Goal: Task Accomplishment & Management: Use online tool/utility

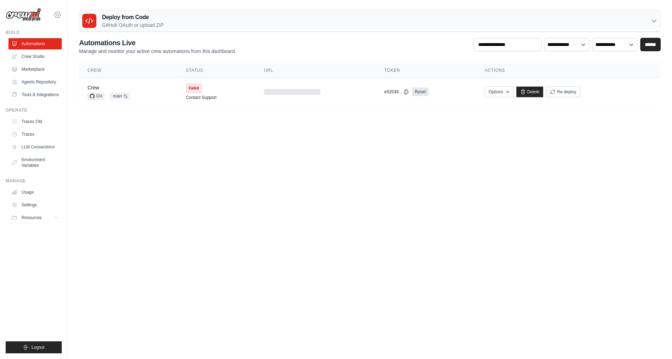
click at [60, 14] on icon at bounding box center [57, 15] width 6 height 6
click at [74, 42] on span "Settings" at bounding box center [88, 43] width 56 height 7
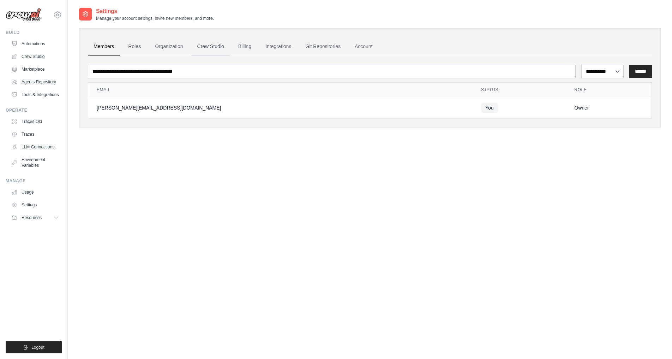
click at [217, 45] on link "Crew Studio" at bounding box center [211, 46] width 38 height 19
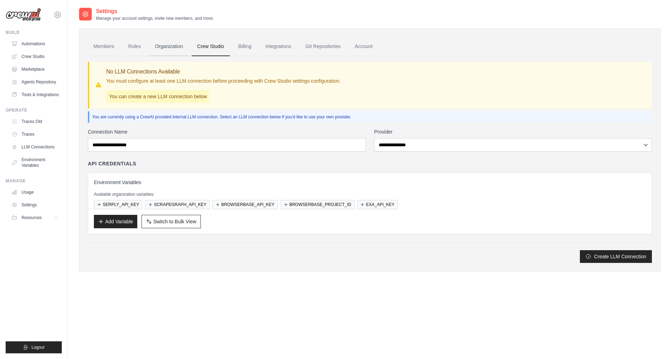
click at [169, 50] on link "Organization" at bounding box center [168, 46] width 39 height 19
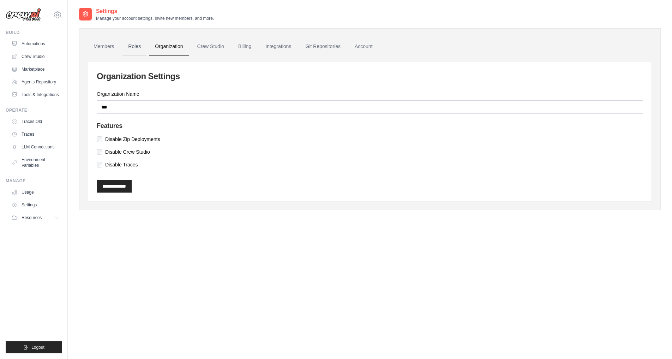
click at [129, 41] on link "Roles" at bounding box center [134, 46] width 24 height 19
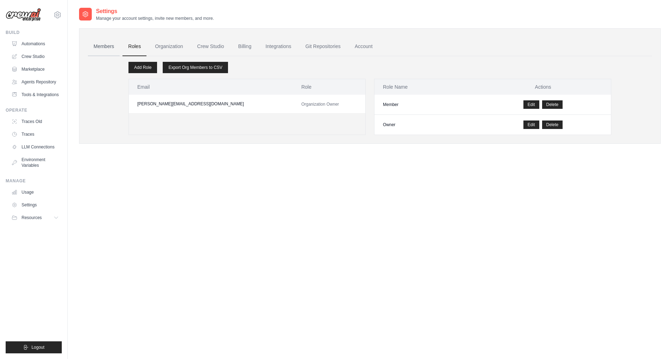
click at [96, 44] on link "Members" at bounding box center [104, 46] width 32 height 19
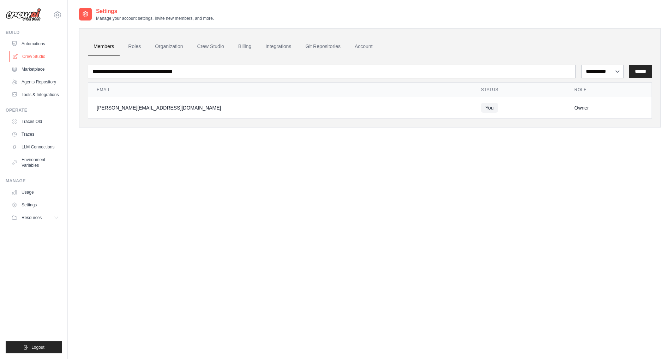
click at [40, 55] on link "Crew Studio" at bounding box center [35, 56] width 53 height 11
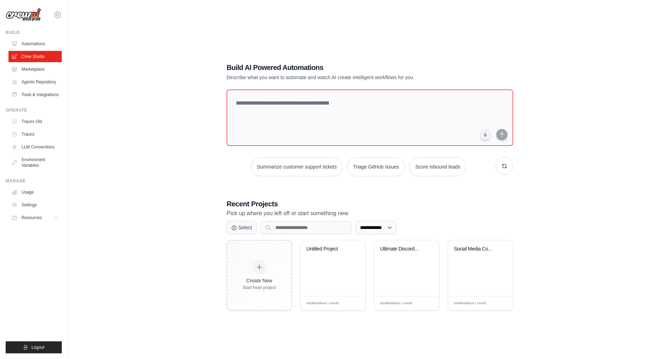
click at [30, 62] on ul "Automations Crew Studio Marketplace Agents Repository Tools & Integrations" at bounding box center [34, 69] width 53 height 62
click at [35, 124] on link "Traces Old" at bounding box center [35, 121] width 53 height 11
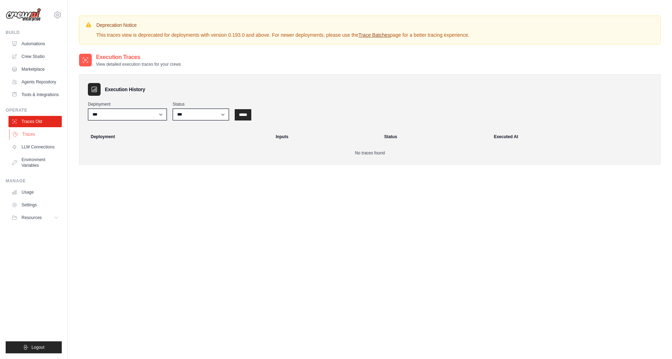
click at [35, 135] on link "Traces" at bounding box center [35, 133] width 53 height 11
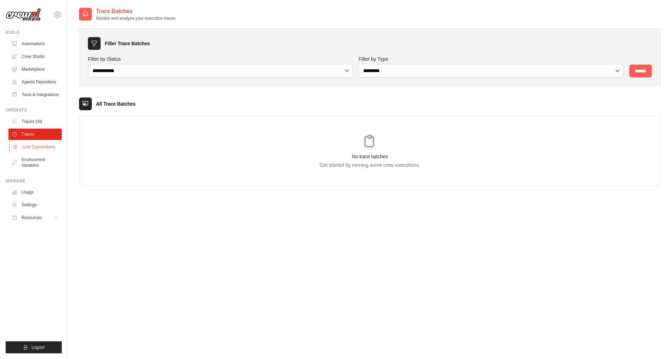
click at [36, 145] on link "LLM Connections" at bounding box center [35, 146] width 53 height 11
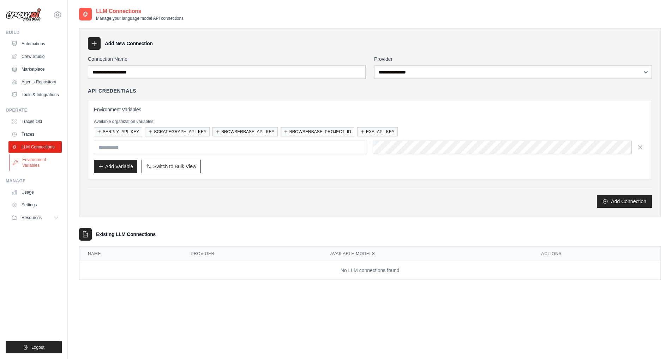
click at [40, 162] on link "Environment Variables" at bounding box center [35, 162] width 53 height 17
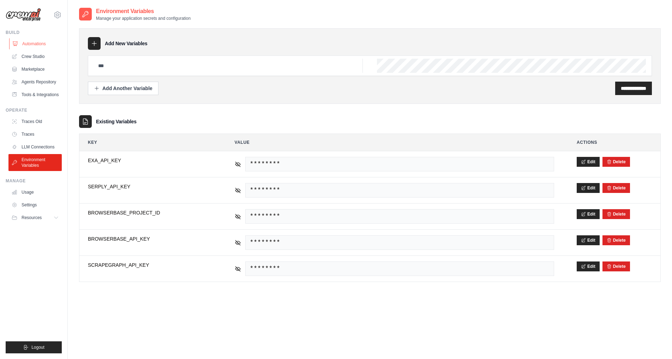
click at [33, 43] on link "Automations" at bounding box center [35, 43] width 53 height 11
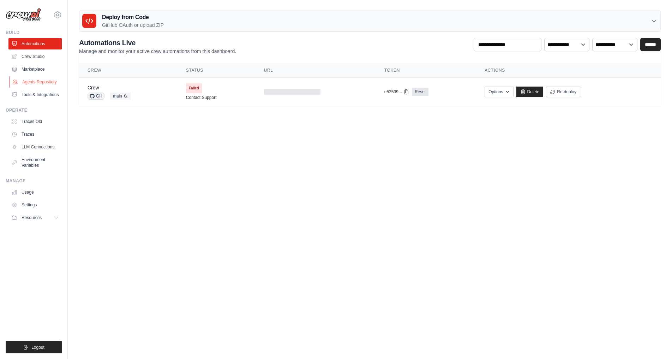
click at [34, 84] on link "Agents Repository" at bounding box center [35, 81] width 53 height 11
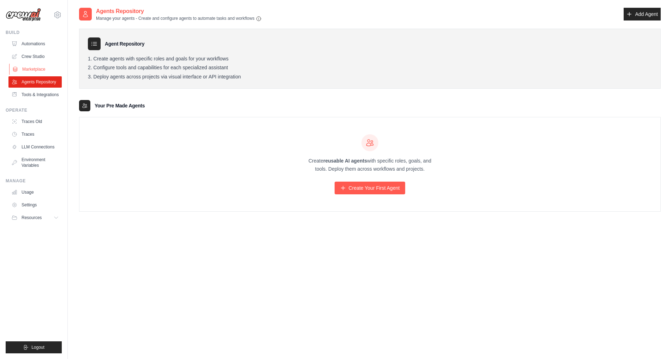
click at [23, 65] on link "Marketplace" at bounding box center [35, 69] width 53 height 11
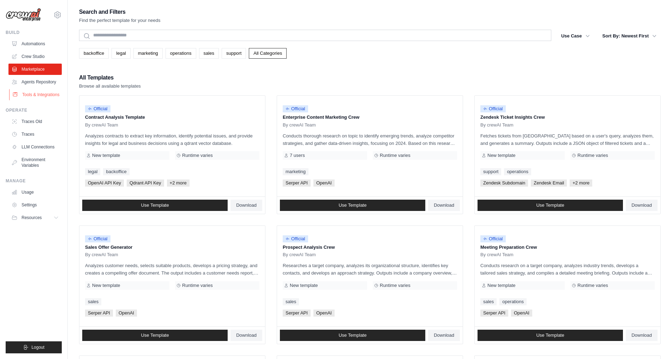
click at [30, 95] on link "Tools & Integrations" at bounding box center [35, 94] width 53 height 11
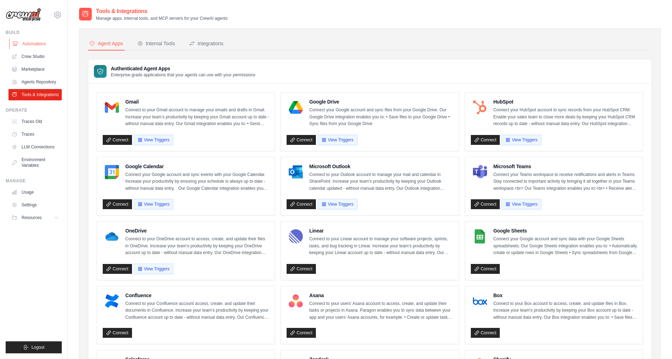
click at [34, 38] on link "Automations" at bounding box center [35, 43] width 53 height 11
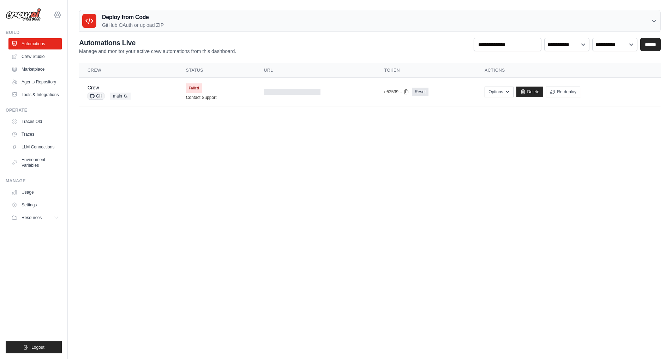
click at [60, 14] on icon at bounding box center [57, 15] width 8 height 8
click at [69, 40] on link "Settings" at bounding box center [87, 44] width 67 height 14
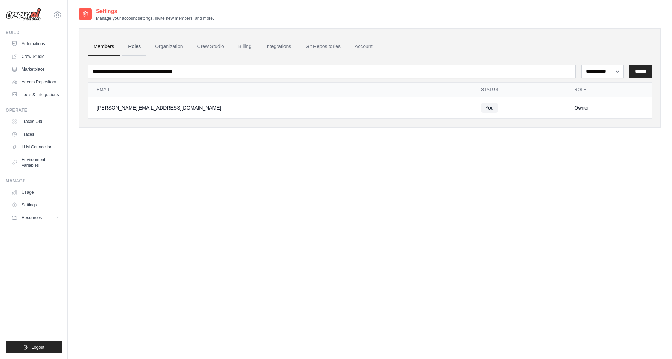
click at [135, 45] on link "Roles" at bounding box center [134, 46] width 24 height 19
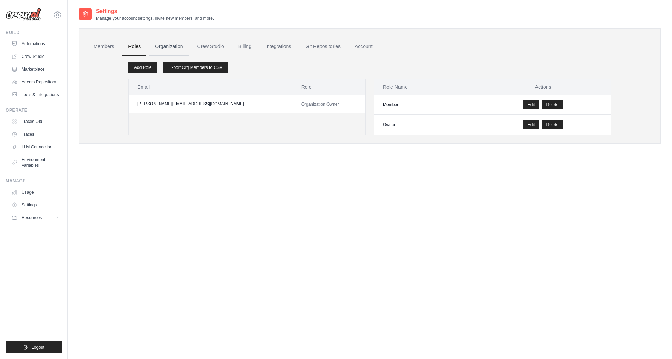
click at [166, 45] on link "Organization" at bounding box center [168, 46] width 39 height 19
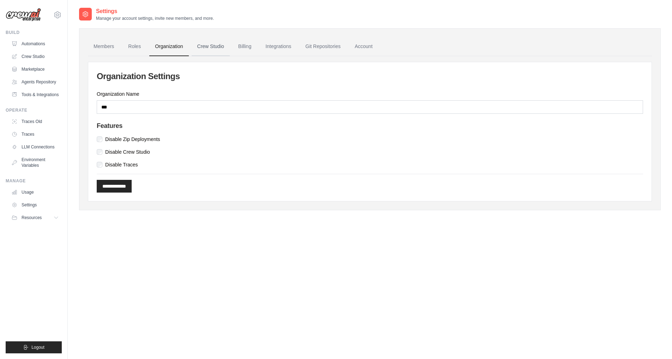
click at [198, 46] on link "Crew Studio" at bounding box center [211, 46] width 38 height 19
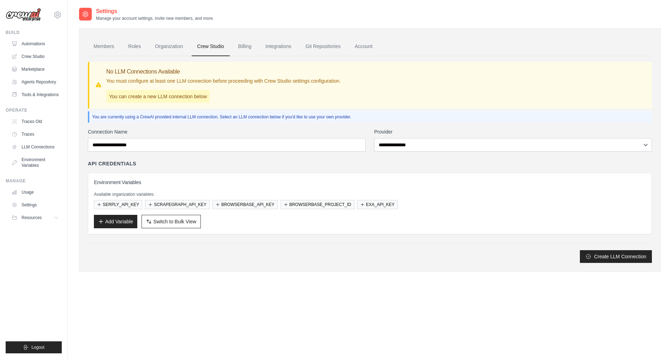
click at [411, 158] on div "**********" at bounding box center [370, 195] width 564 height 134
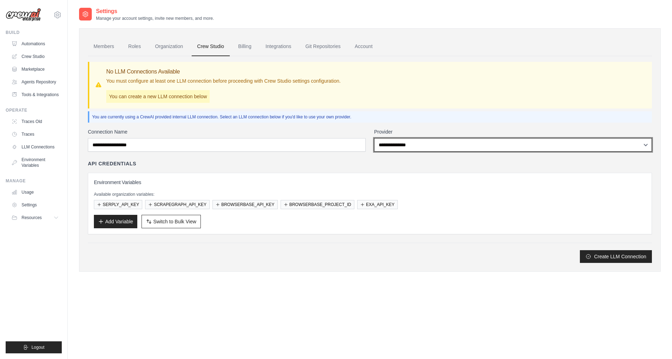
click at [374, 138] on select "**********" at bounding box center [513, 144] width 278 height 13
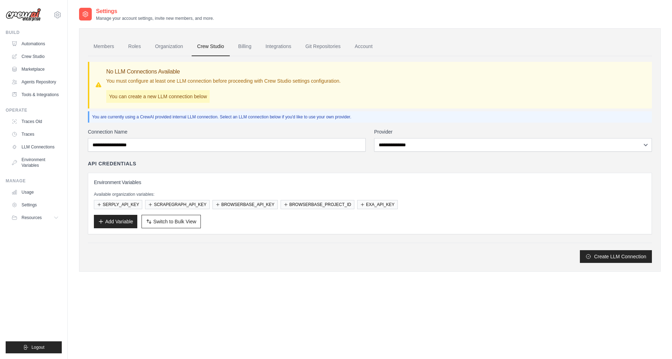
click at [335, 166] on div "API Credentials" at bounding box center [370, 163] width 564 height 7
drag, startPoint x: 248, startPoint y: 48, endPoint x: 256, endPoint y: 49, distance: 7.5
click at [249, 49] on link "Billing" at bounding box center [245, 46] width 24 height 19
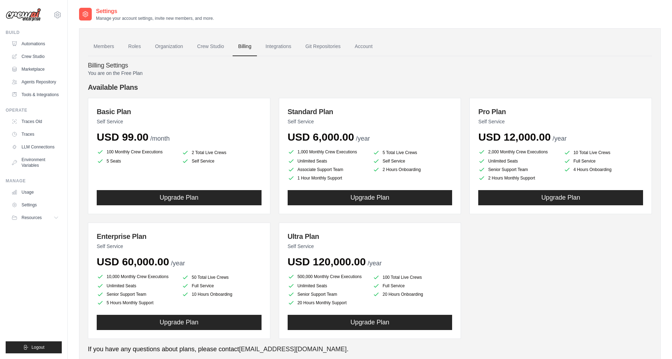
click at [286, 47] on link "Integrations" at bounding box center [278, 46] width 37 height 19
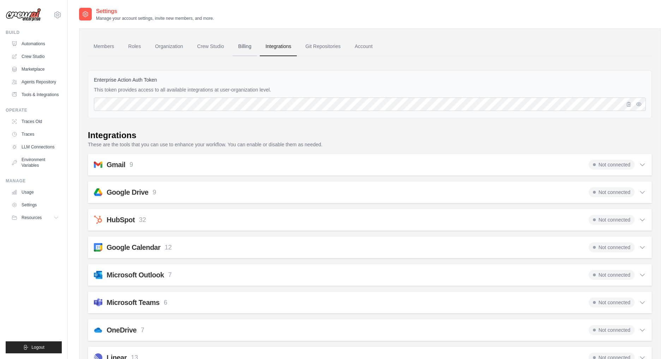
click at [251, 45] on link "Billing" at bounding box center [245, 46] width 24 height 19
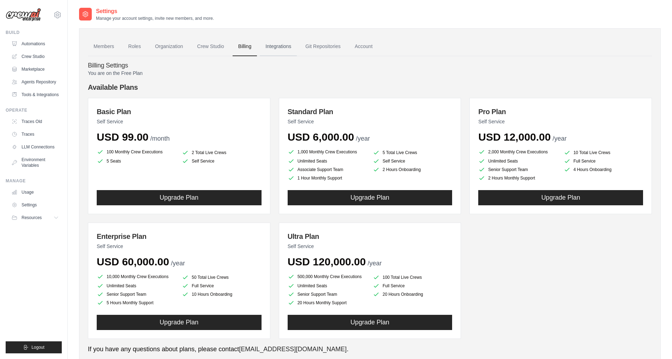
click at [282, 43] on link "Integrations" at bounding box center [278, 46] width 37 height 19
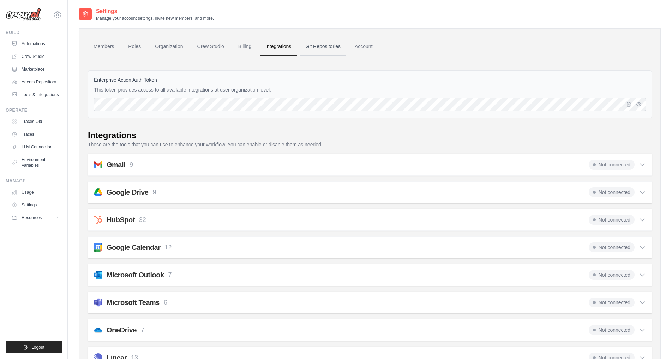
click at [310, 46] on link "Git Repositories" at bounding box center [323, 46] width 47 height 19
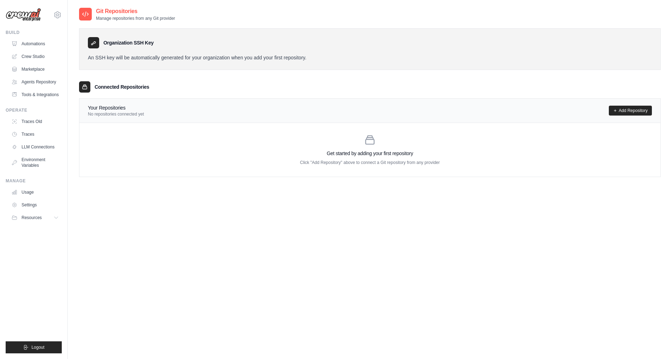
click at [368, 44] on div "Organization SSH Key" at bounding box center [370, 42] width 564 height 11
click at [130, 84] on h3 "Connected Repositories" at bounding box center [122, 86] width 55 height 7
click at [627, 111] on link "Add Repository" at bounding box center [630, 111] width 43 height 10
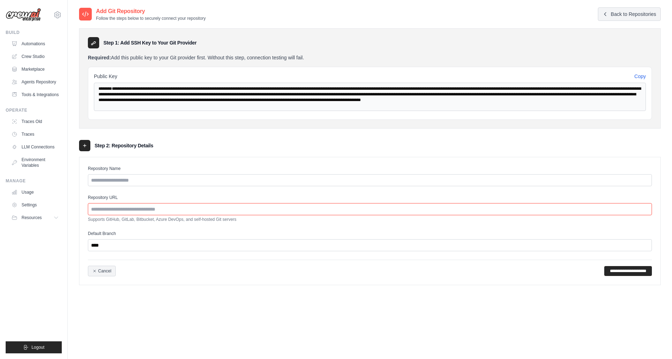
click at [171, 203] on input "Repository URL" at bounding box center [370, 209] width 564 height 12
click at [95, 269] on icon at bounding box center [94, 271] width 4 height 4
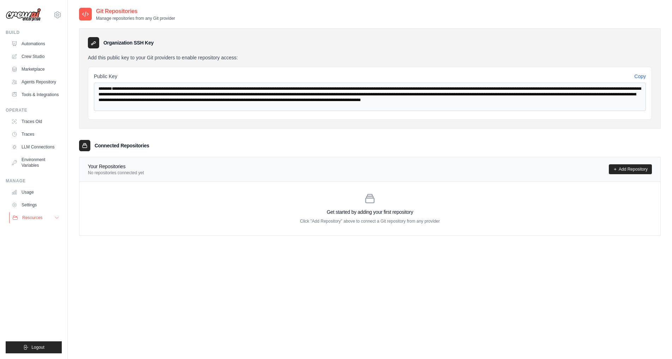
click at [38, 217] on span "Resources" at bounding box center [32, 218] width 20 height 6
click at [34, 205] on link "Settings" at bounding box center [35, 204] width 53 height 11
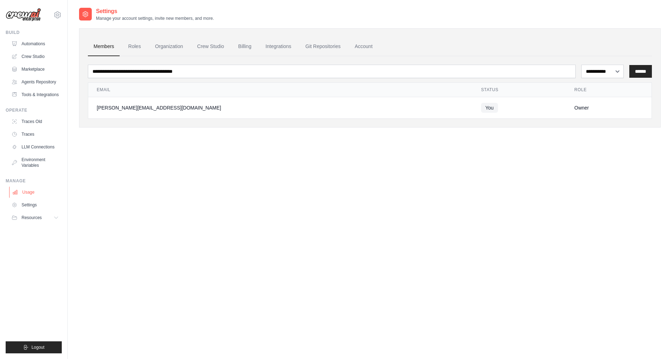
click at [30, 193] on link "Usage" at bounding box center [35, 191] width 53 height 11
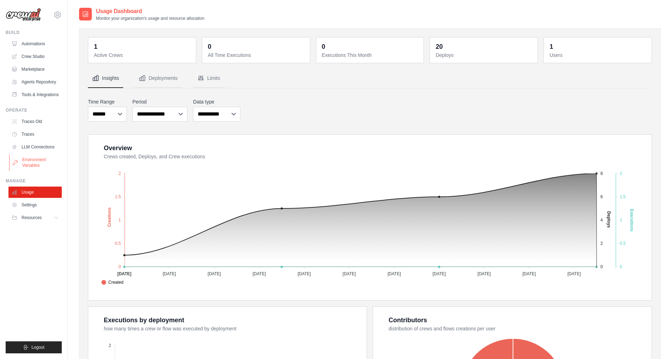
click at [25, 166] on link "Environment Variables" at bounding box center [35, 162] width 53 height 17
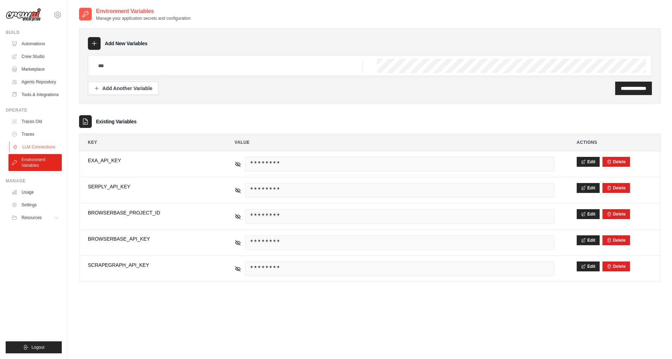
click at [37, 145] on link "LLM Connections" at bounding box center [35, 146] width 53 height 11
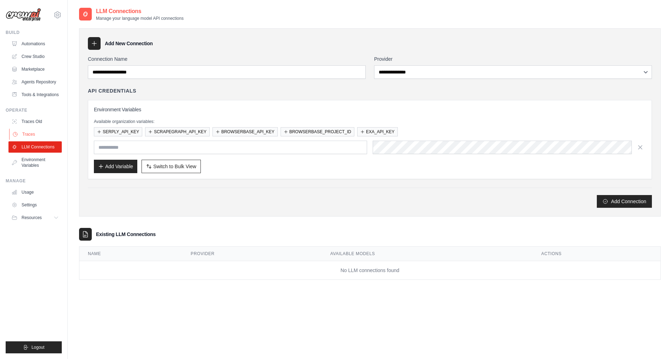
click at [39, 137] on link "Traces" at bounding box center [35, 133] width 53 height 11
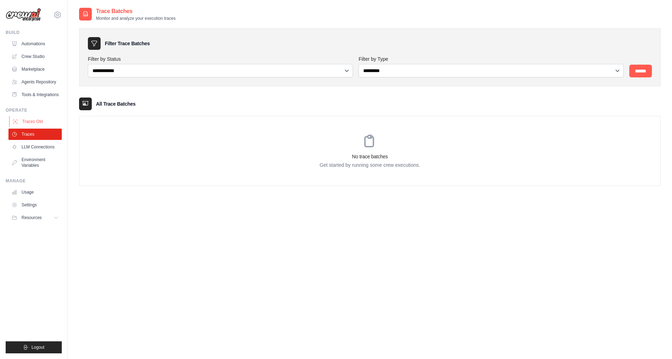
click at [43, 125] on link "Traces Old" at bounding box center [35, 121] width 53 height 11
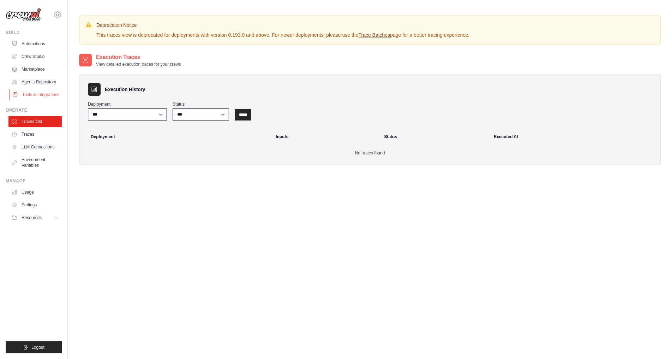
click at [47, 91] on link "Tools & Integrations" at bounding box center [35, 94] width 53 height 11
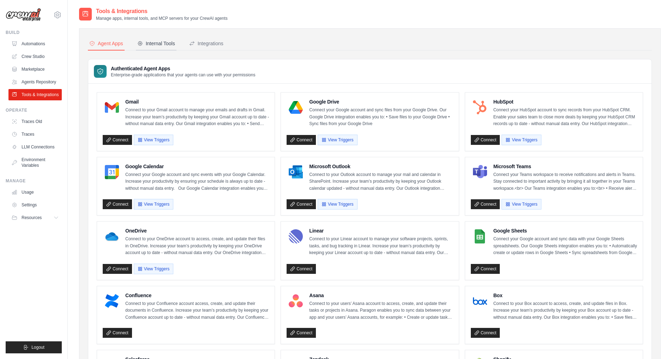
click at [154, 40] on div "Internal Tools" at bounding box center [156, 43] width 38 height 7
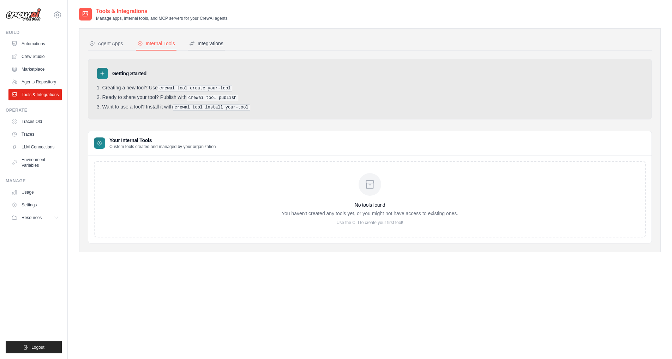
click at [208, 46] on div "Integrations" at bounding box center [206, 43] width 34 height 7
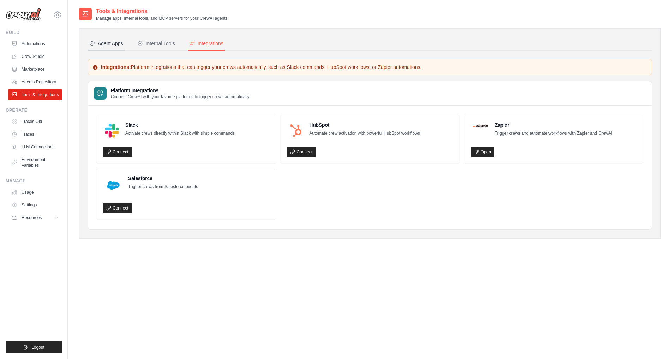
click at [109, 45] on div "Agent Apps" at bounding box center [106, 43] width 34 height 7
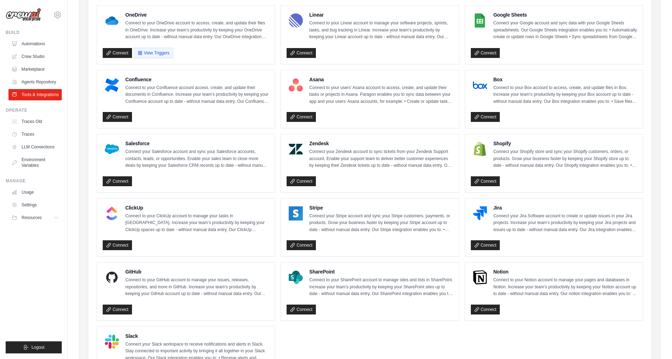
scroll to position [216, 0]
click at [28, 82] on link "Agents Repository" at bounding box center [35, 81] width 53 height 11
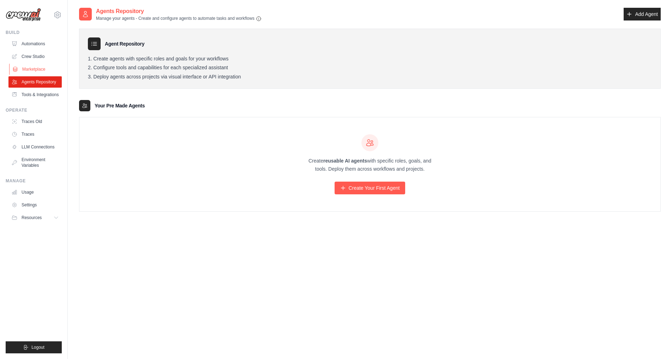
click at [43, 71] on link "Marketplace" at bounding box center [35, 69] width 53 height 11
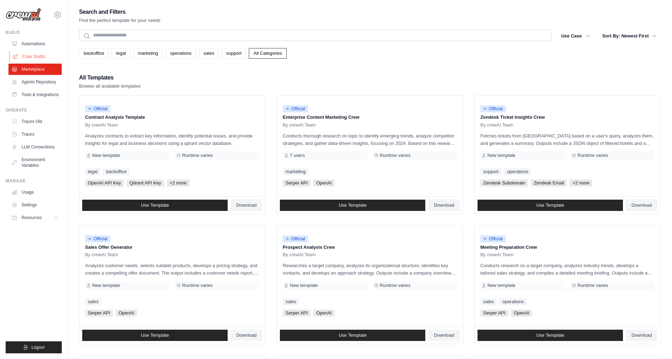
click at [36, 57] on link "Crew Studio" at bounding box center [35, 56] width 53 height 11
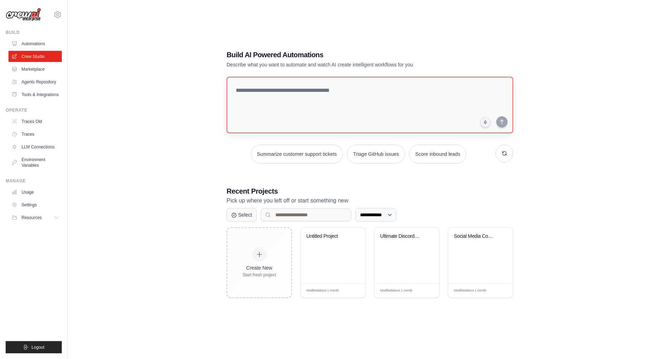
scroll to position [14, 0]
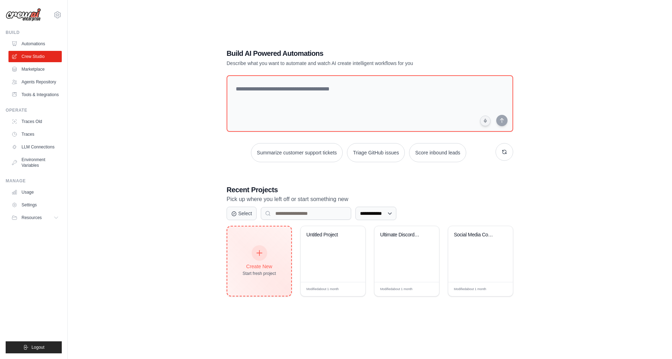
click at [259, 252] on icon at bounding box center [260, 253] width 8 height 8
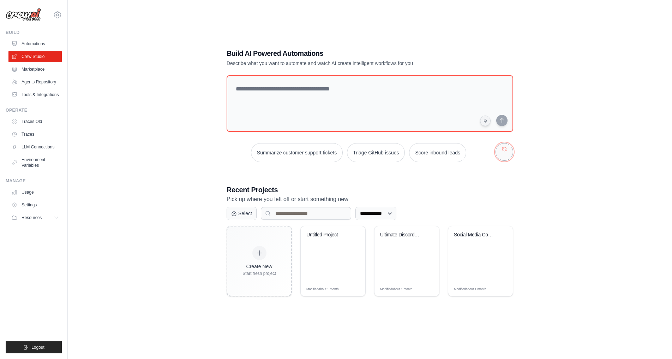
click at [505, 150] on button "button" at bounding box center [505, 152] width 18 height 18
click at [503, 155] on button "button" at bounding box center [505, 152] width 18 height 18
click at [503, 154] on button "button" at bounding box center [505, 152] width 18 height 18
click at [37, 222] on button "Resources" at bounding box center [35, 217] width 53 height 11
click at [38, 229] on span "Documentation" at bounding box center [39, 230] width 29 height 6
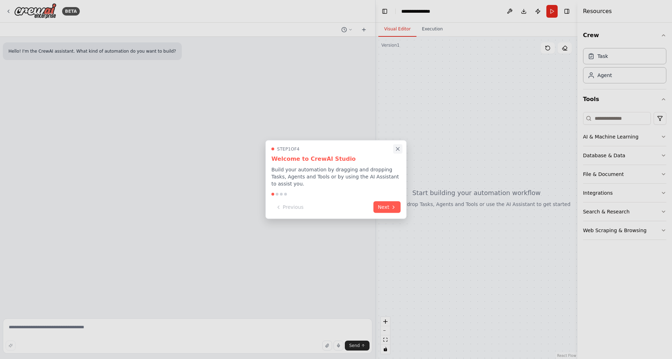
click at [396, 150] on icon "Close walkthrough" at bounding box center [397, 148] width 3 height 3
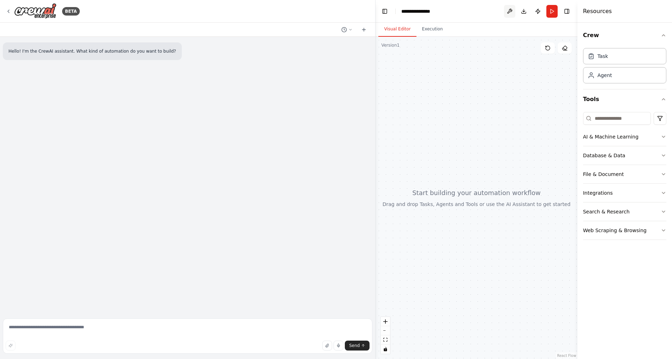
click at [511, 8] on button at bounding box center [509, 11] width 11 height 13
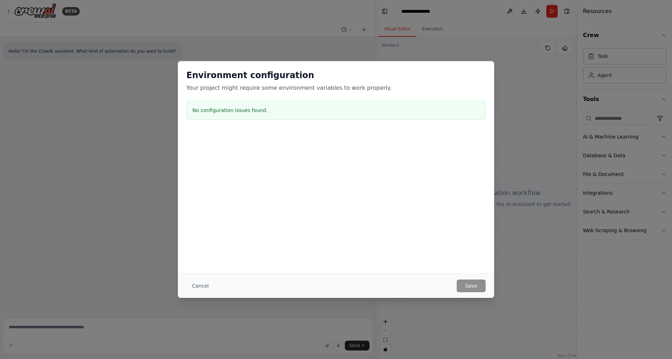
click at [516, 149] on div "Environment configuration Your project might require some environment variables…" at bounding box center [336, 179] width 672 height 359
click at [195, 285] on button "Cancel" at bounding box center [200, 285] width 28 height 13
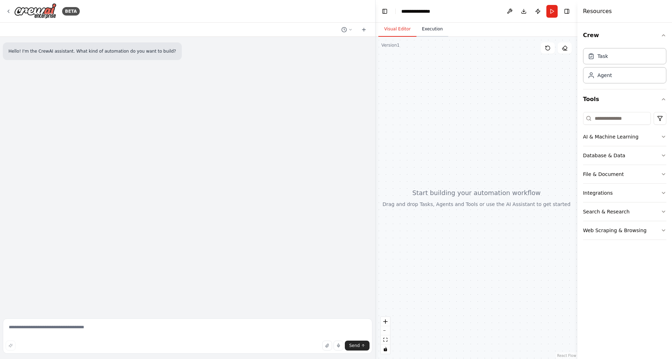
click at [422, 31] on button "Execution" at bounding box center [432, 29] width 32 height 15
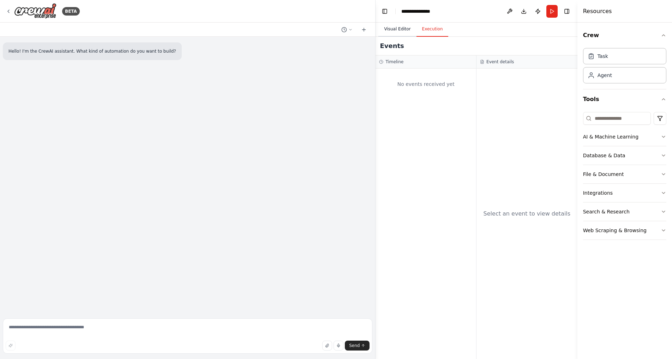
click at [403, 29] on button "Visual Editor" at bounding box center [397, 29] width 38 height 15
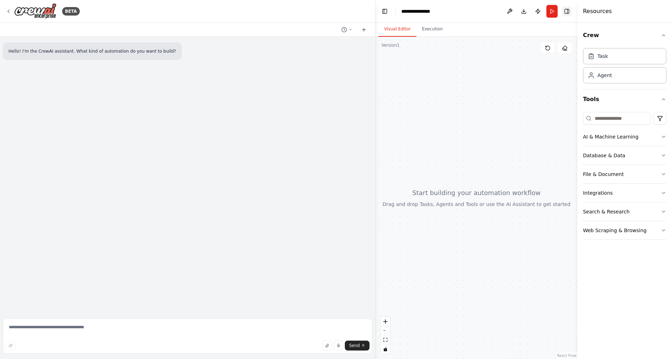
click at [565, 10] on button "Toggle Right Sidebar" at bounding box center [567, 11] width 10 height 10
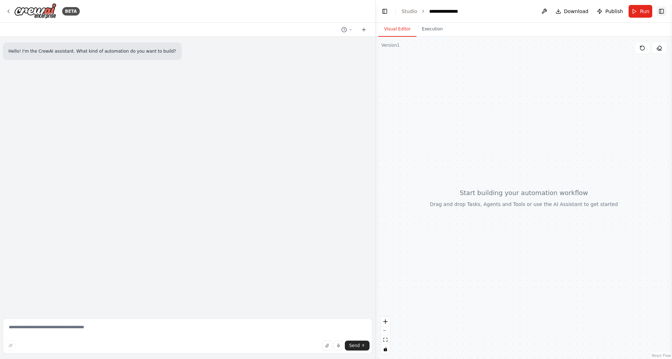
click at [660, 10] on button "Toggle Right Sidebar" at bounding box center [661, 11] width 10 height 10
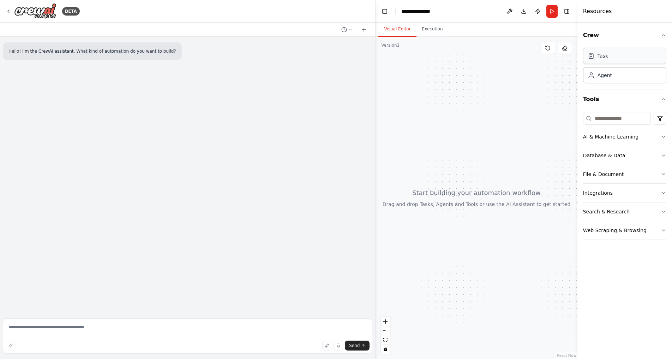
click at [614, 53] on div "Task" at bounding box center [624, 56] width 83 height 16
click at [612, 78] on div "Agent" at bounding box center [624, 75] width 83 height 16
click at [327, 347] on icon "button" at bounding box center [327, 345] width 3 height 4
click at [616, 231] on div "Web Scraping & Browsing" at bounding box center [615, 230] width 64 height 7
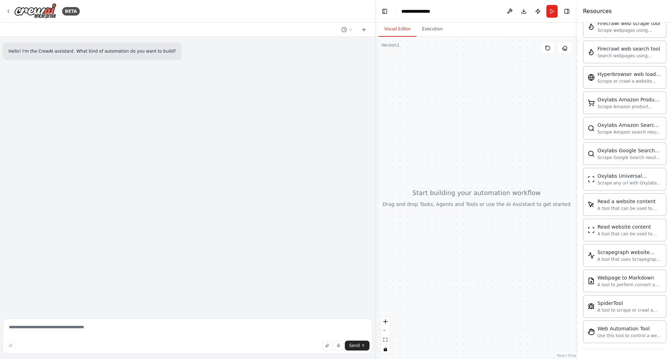
scroll to position [279, 0]
click at [627, 225] on div "Read website content" at bounding box center [630, 224] width 64 height 7
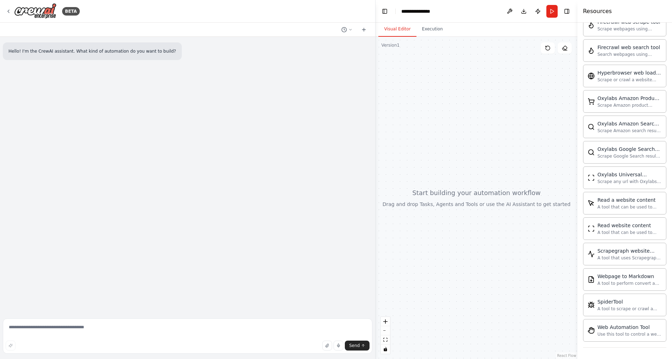
click at [490, 289] on div at bounding box center [477, 198] width 202 height 322
click at [500, 202] on div at bounding box center [477, 198] width 202 height 322
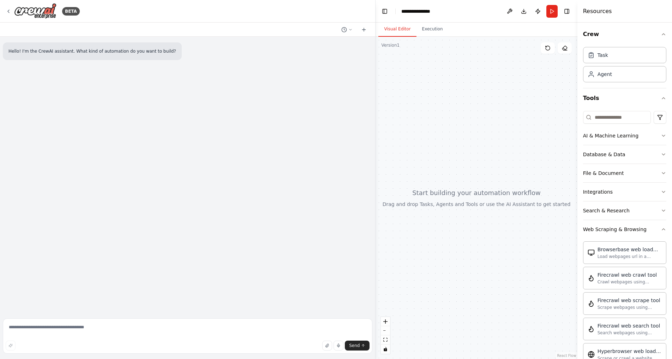
scroll to position [0, 0]
click at [637, 76] on div "Agent" at bounding box center [624, 75] width 83 height 16
click at [625, 56] on div "Task" at bounding box center [624, 56] width 83 height 16
click at [626, 227] on div "Web Scraping & Browsing" at bounding box center [615, 230] width 64 height 7
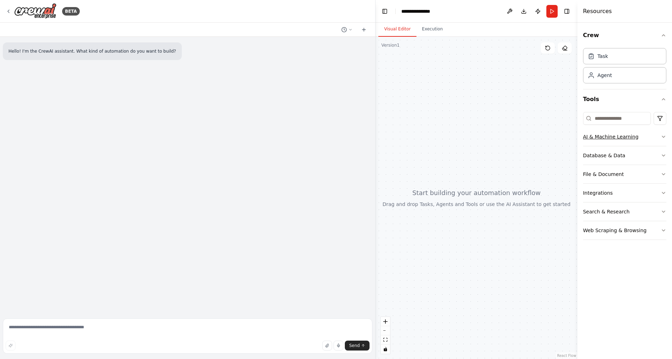
click at [632, 132] on button "AI & Machine Learning" at bounding box center [624, 136] width 83 height 18
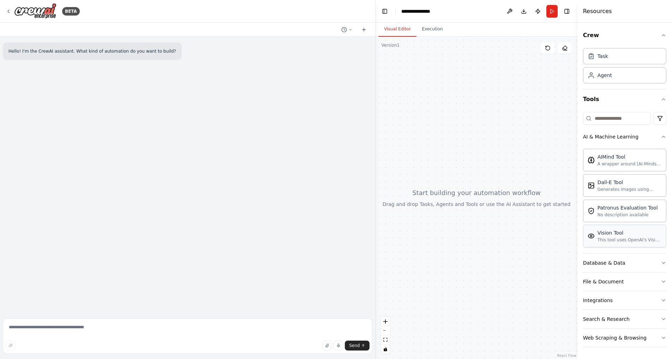
click at [626, 245] on div "Vision Tool This tool uses OpenAI's Vision API to describe the contents of an i…" at bounding box center [624, 235] width 83 height 23
click at [606, 264] on div "Database & Data" at bounding box center [604, 262] width 42 height 7
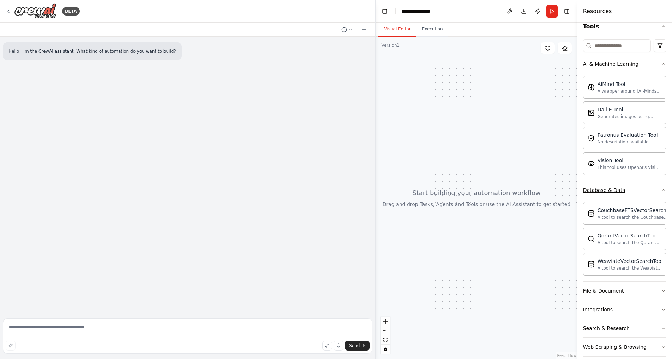
scroll to position [82, 0]
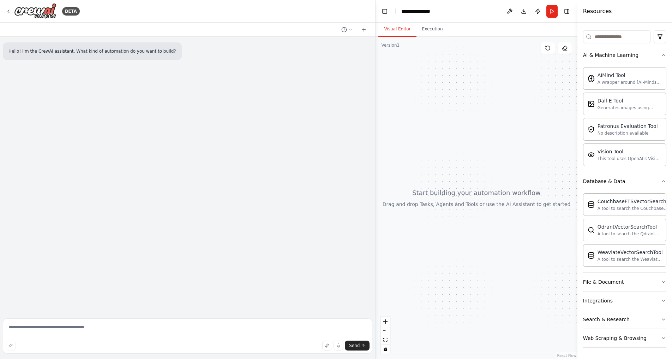
click at [503, 41] on div at bounding box center [477, 198] width 202 height 322
click at [433, 22] on button "Execution" at bounding box center [432, 29] width 32 height 15
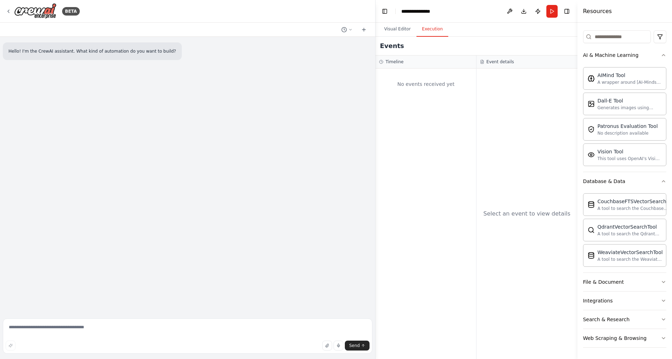
click at [263, 108] on div "Hello! I'm the CrewAI assistant. What kind of automation do you want to build?" at bounding box center [187, 176] width 375 height 278
click at [365, 27] on icon at bounding box center [364, 30] width 6 height 6
click at [350, 28] on icon at bounding box center [350, 30] width 4 height 4
click at [350, 28] on div at bounding box center [188, 179] width 376 height 359
click at [142, 8] on div "BETA" at bounding box center [187, 11] width 375 height 23
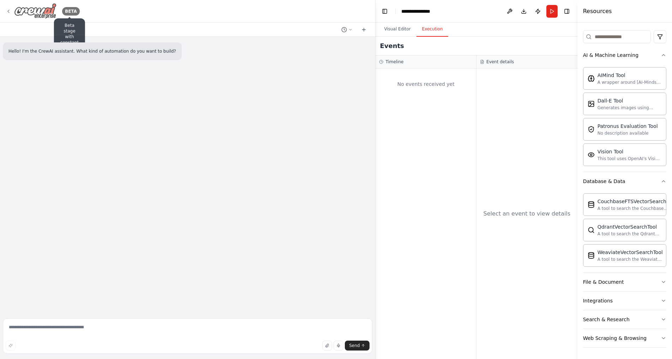
click at [67, 9] on div "BETA" at bounding box center [71, 11] width 18 height 8
